Goal: Task Accomplishment & Management: Contribute content

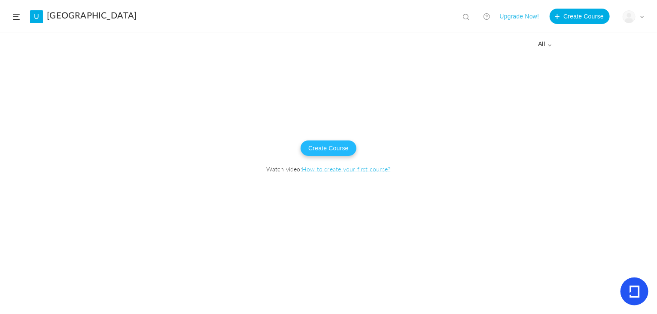
click at [338, 145] on button "Create Course" at bounding box center [328, 147] width 56 height 15
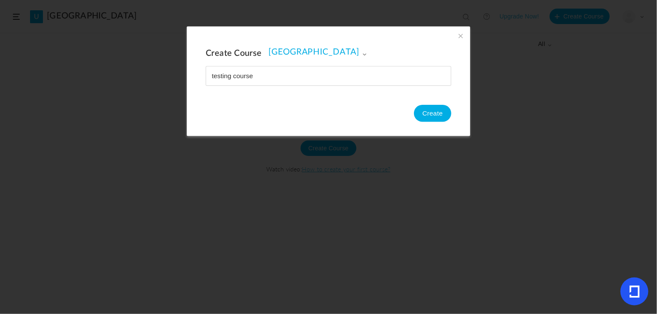
type input "testing course"
click at [430, 109] on button "Create" at bounding box center [432, 113] width 37 height 17
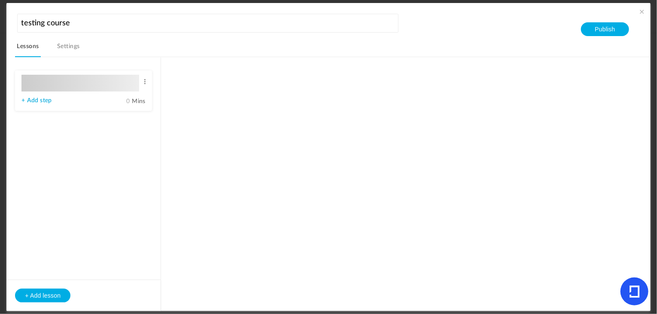
type input "Lesson 1"
type input "0"
type input "Step 1"
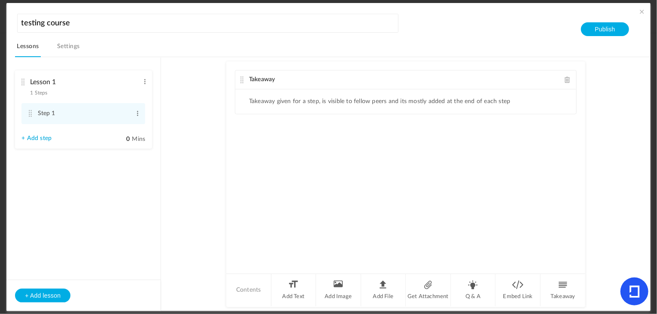
click at [60, 48] on link "Settings" at bounding box center [68, 49] width 26 height 16
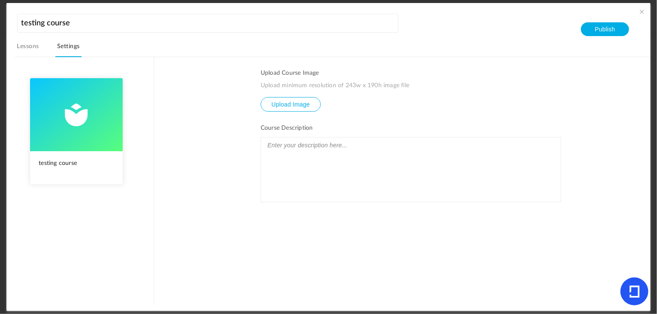
click at [33, 43] on link "Lessons" at bounding box center [27, 49] width 25 height 16
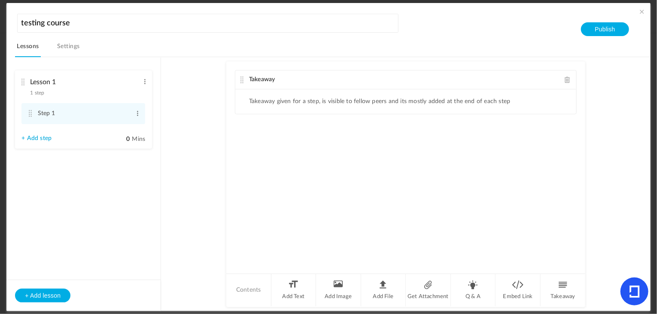
click at [639, 14] on span at bounding box center [641, 11] width 9 height 9
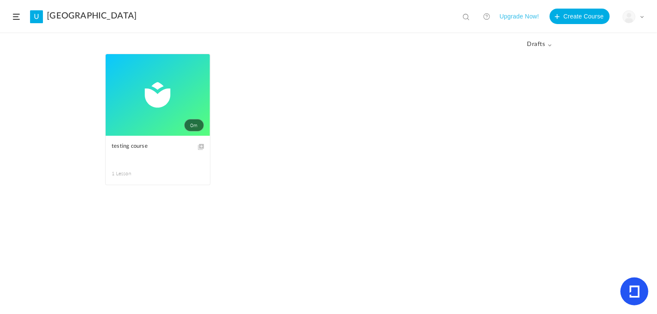
drag, startPoint x: 177, startPoint y: 134, endPoint x: 204, endPoint y: 57, distance: 82.3
click at [204, 57] on link "0m" at bounding box center [158, 95] width 104 height 82
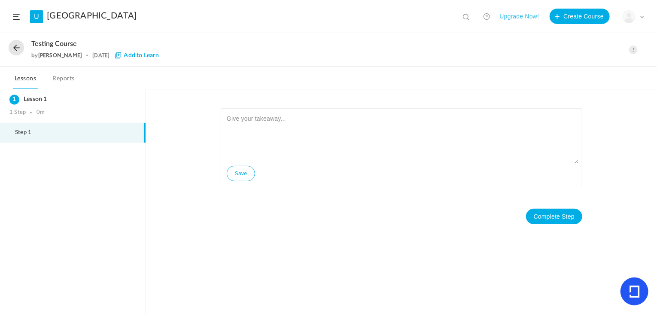
click at [17, 41] on button at bounding box center [16, 47] width 15 height 15
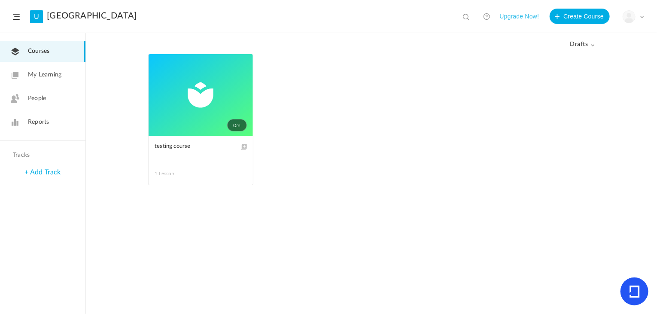
click at [68, 78] on link "My Learning" at bounding box center [42, 74] width 85 height 21
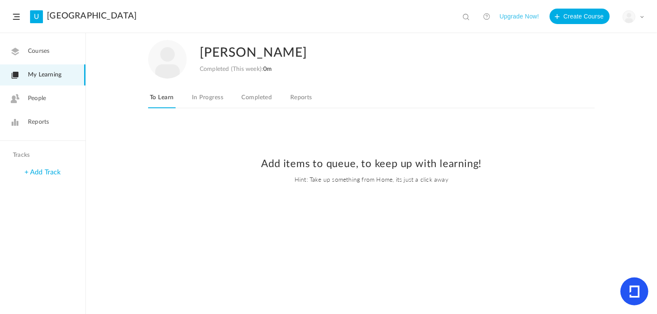
click at [246, 102] on link "Completed" at bounding box center [256, 100] width 34 height 16
click at [302, 98] on link "Reports" at bounding box center [300, 100] width 25 height 16
click at [55, 115] on link "Reports" at bounding box center [42, 122] width 85 height 21
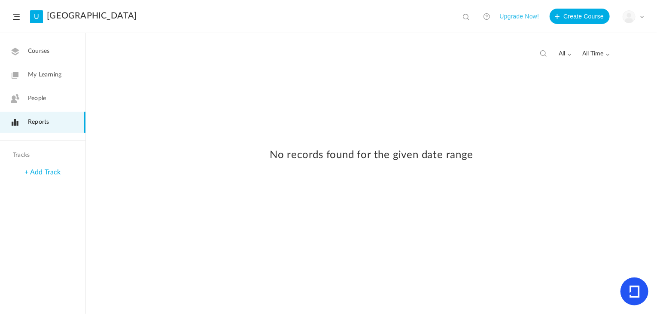
click at [563, 55] on span "all" at bounding box center [564, 53] width 13 height 7
drag, startPoint x: 254, startPoint y: 29, endPoint x: 242, endPoint y: 31, distance: 12.3
click at [251, 30] on header "U [GEOGRAPHIC_DATA] View all No results Upgrade Now! Create Course My Profile U…" at bounding box center [328, 16] width 657 height 33
click at [36, 170] on link "+ Add Track" at bounding box center [42, 172] width 36 height 7
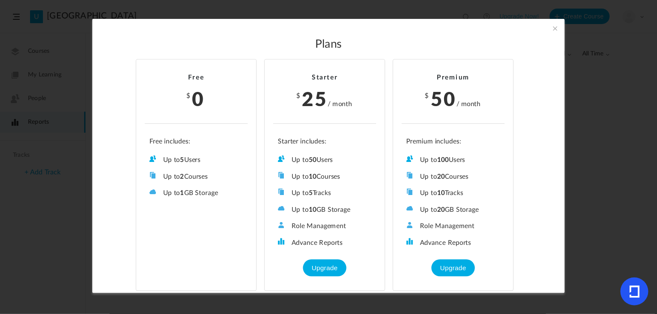
click at [550, 27] on span at bounding box center [554, 28] width 9 height 9
